Goal: Go to known website: Access a specific website the user already knows

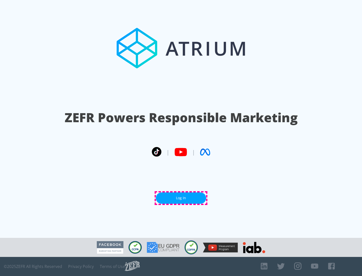
click at [181, 198] on link "Log In" at bounding box center [181, 198] width 50 height 11
